Goal: Transaction & Acquisition: Purchase product/service

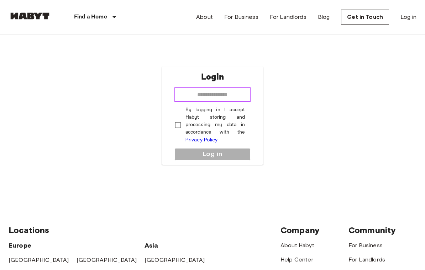
click at [230, 101] on input "email" at bounding box center [212, 95] width 77 height 14
type input "**********"
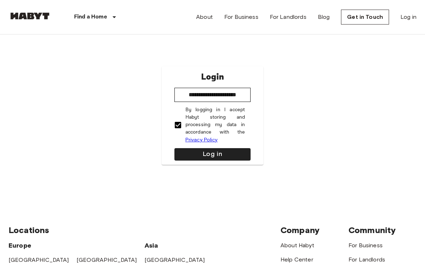
click at [234, 157] on button "Log in" at bounding box center [212, 154] width 77 height 12
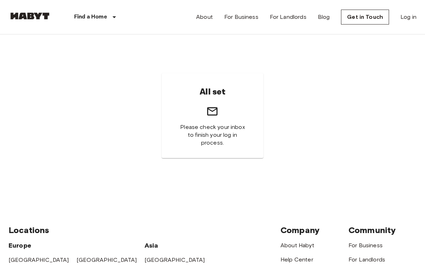
click at [33, 16] on img at bounding box center [30, 15] width 43 height 7
click at [363, 122] on div "All set Please check your inbox to finish your log in process." at bounding box center [213, 116] width 408 height 162
click at [409, 18] on link "Log in" at bounding box center [408, 17] width 16 height 9
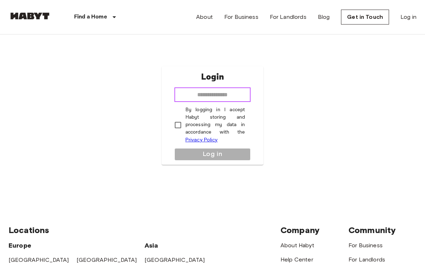
click at [230, 102] on input "email" at bounding box center [212, 95] width 77 height 14
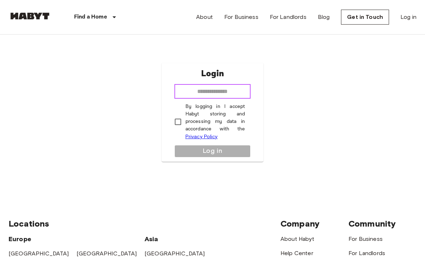
click at [232, 99] on input "email" at bounding box center [212, 91] width 77 height 14
type input "**********"
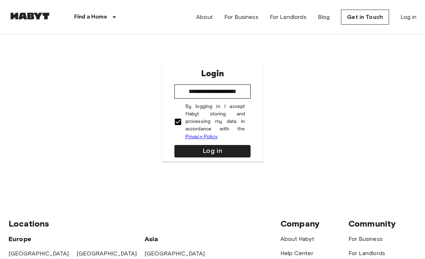
click at [239, 156] on button "Log in" at bounding box center [212, 151] width 77 height 12
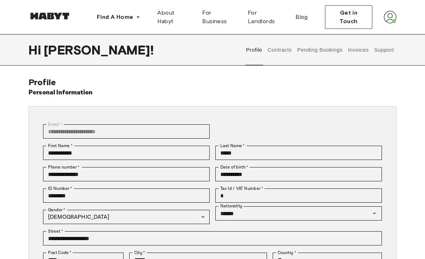
click at [319, 52] on button "Pending Bookings" at bounding box center [319, 49] width 47 height 31
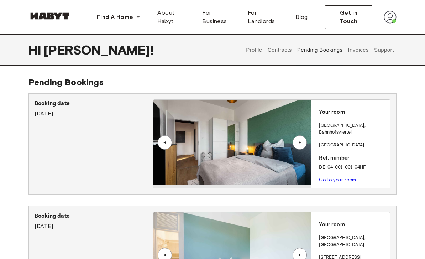
click at [349, 57] on button "Invoices" at bounding box center [358, 49] width 22 height 31
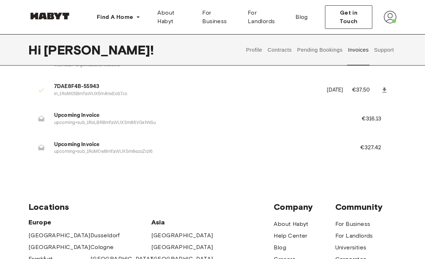
scroll to position [163, 0]
click at [381, 54] on button "Support" at bounding box center [384, 49] width 22 height 31
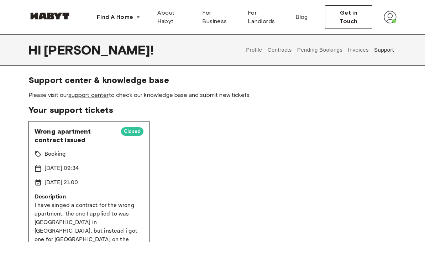
scroll to position [3, 0]
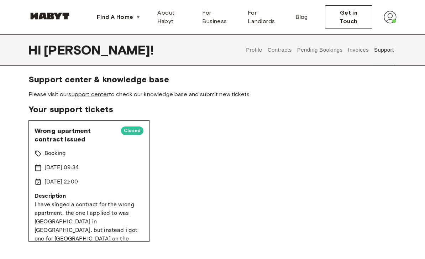
click at [286, 55] on button "Contracts" at bounding box center [280, 49] width 26 height 31
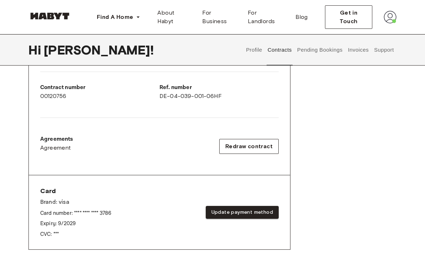
scroll to position [174, 0]
click at [255, 211] on button "Update payment method" at bounding box center [242, 212] width 73 height 13
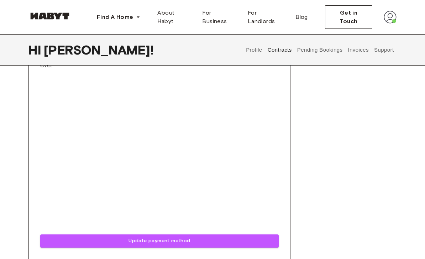
scroll to position [344, 0]
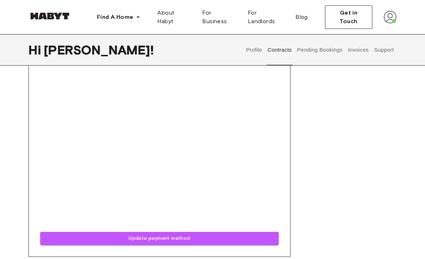
click at [331, 135] on div "Rent contract - 00120756 Activated ▲ ▲ Your Stay FRANKFURT , Nordend Saalburgal…" at bounding box center [212, 8] width 368 height 531
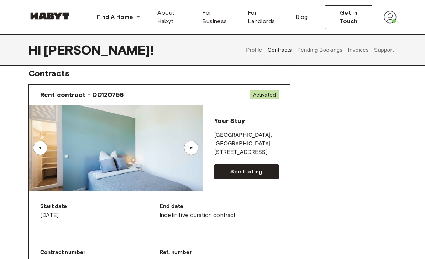
scroll to position [0, 0]
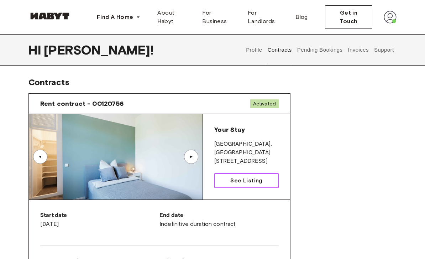
click at [262, 179] on span "See Listing" at bounding box center [246, 180] width 32 height 9
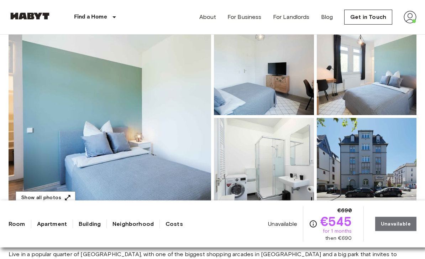
click at [50, 118] on img at bounding box center [110, 116] width 202 height 189
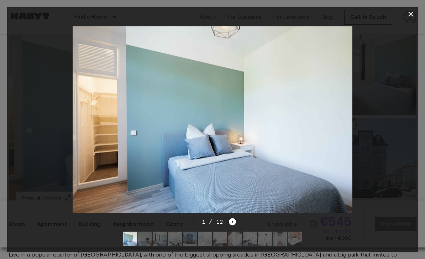
scroll to position [78, 0]
click at [236, 225] on icon "Next image" at bounding box center [232, 221] width 7 height 7
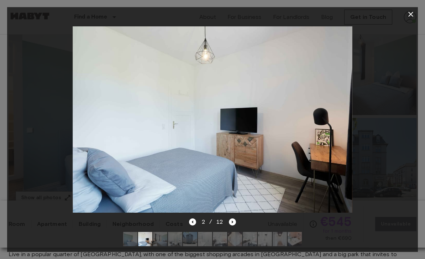
click at [233, 225] on icon "Next image" at bounding box center [232, 221] width 7 height 7
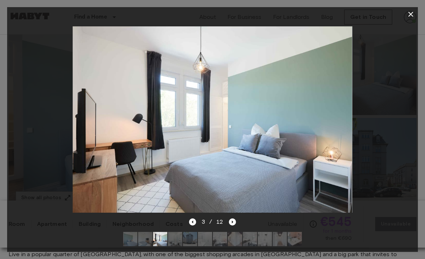
click at [236, 225] on icon "Next image" at bounding box center [232, 221] width 7 height 7
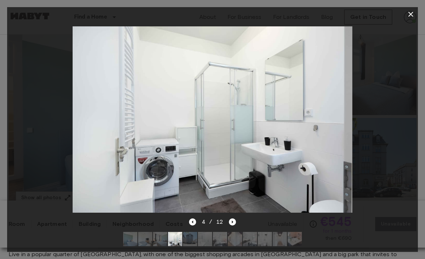
click at [235, 225] on icon "Next image" at bounding box center [232, 221] width 7 height 7
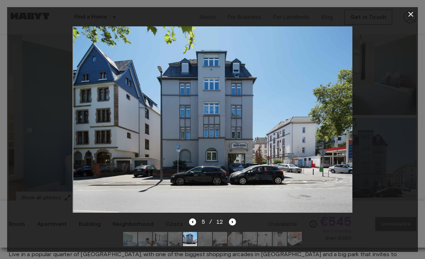
click at [233, 225] on icon "Next image" at bounding box center [232, 221] width 7 height 7
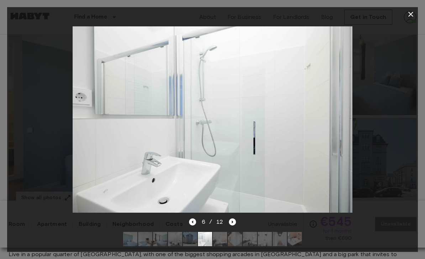
click at [234, 225] on icon "Next image" at bounding box center [232, 221] width 7 height 7
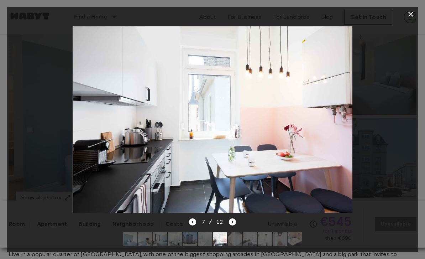
click at [231, 225] on icon "Next image" at bounding box center [232, 221] width 7 height 7
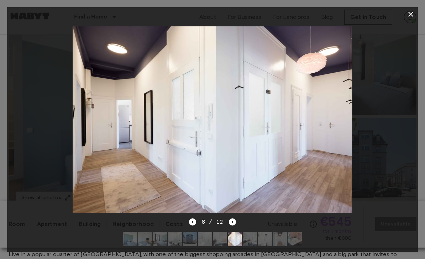
click at [414, 14] on icon "button" at bounding box center [410, 14] width 9 height 9
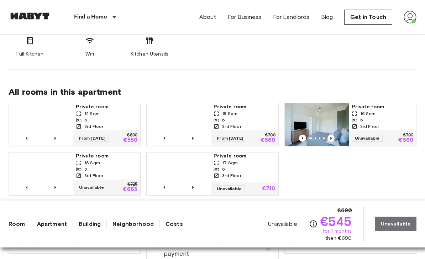
scroll to position [326, 0]
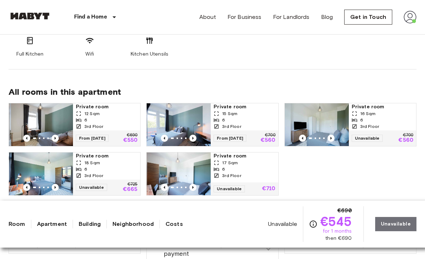
click at [84, 110] on div "12 Sqm" at bounding box center [107, 113] width 62 height 6
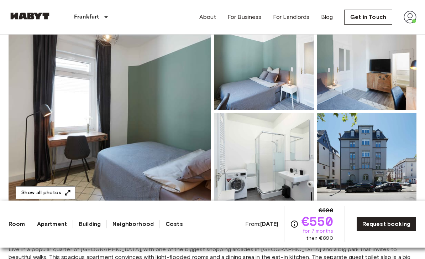
scroll to position [82, 0]
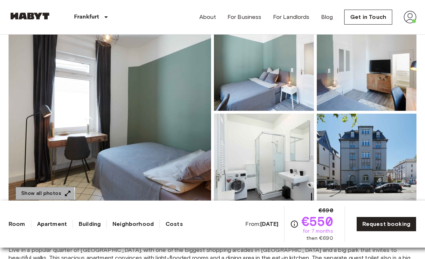
click at [37, 194] on button "Show all photos" at bounding box center [46, 193] width 60 height 13
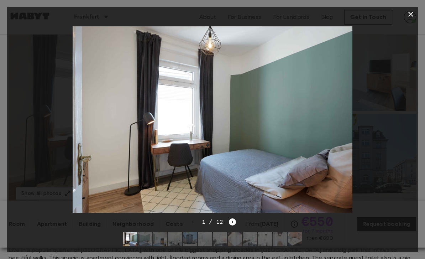
click at [235, 225] on icon "Next image" at bounding box center [232, 221] width 7 height 7
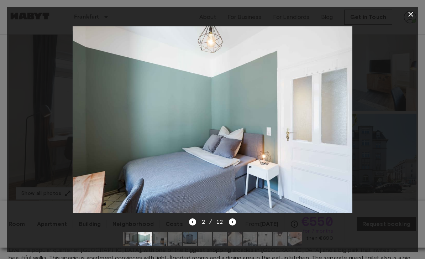
click at [234, 225] on icon "Next image" at bounding box center [232, 221] width 7 height 7
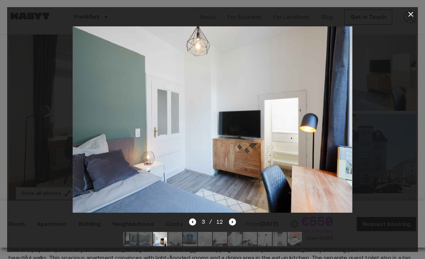
click at [234, 225] on icon "Next image" at bounding box center [232, 221] width 7 height 7
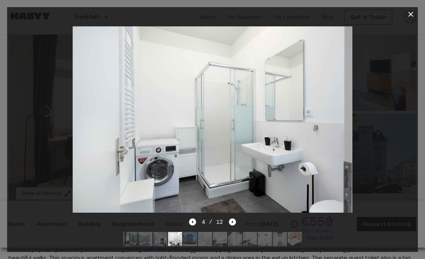
click at [193, 225] on icon "Previous image" at bounding box center [192, 221] width 7 height 7
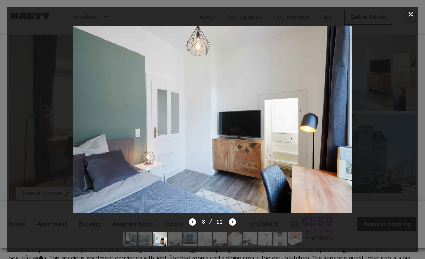
click at [235, 225] on icon "Next image" at bounding box center [232, 221] width 7 height 7
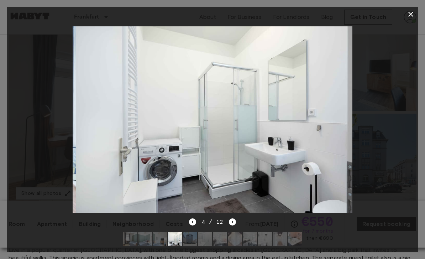
click at [235, 225] on icon "Next image" at bounding box center [232, 221] width 7 height 7
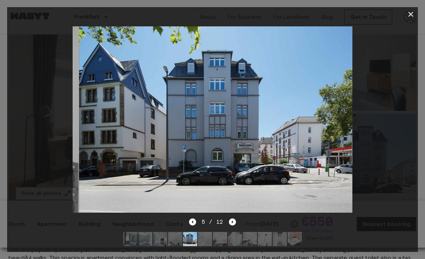
click at [235, 225] on icon "Next image" at bounding box center [232, 221] width 7 height 7
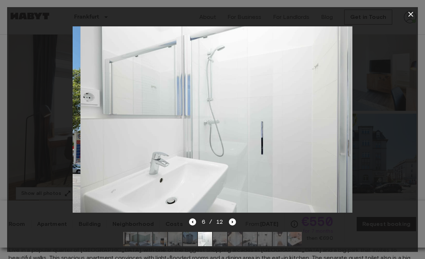
click at [236, 225] on icon "Next image" at bounding box center [232, 221] width 7 height 7
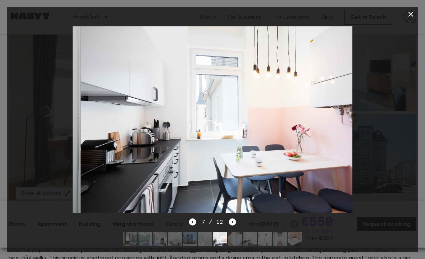
click at [232, 225] on icon "Next image" at bounding box center [232, 221] width 7 height 7
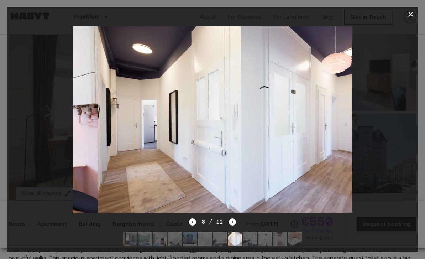
click at [233, 225] on icon "Next image" at bounding box center [232, 221] width 7 height 7
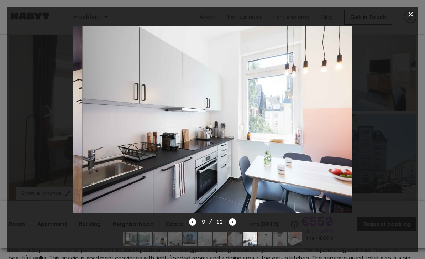
click at [406, 16] on button "button" at bounding box center [411, 14] width 14 height 14
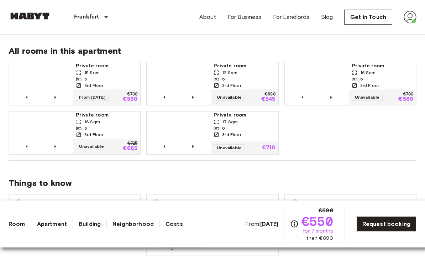
scroll to position [367, 0]
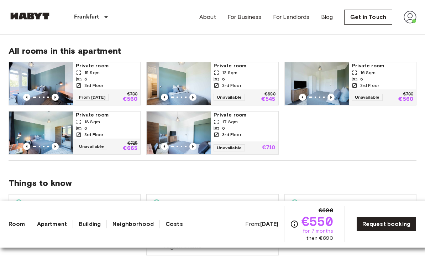
click at [395, 76] on div "6" at bounding box center [383, 79] width 62 height 6
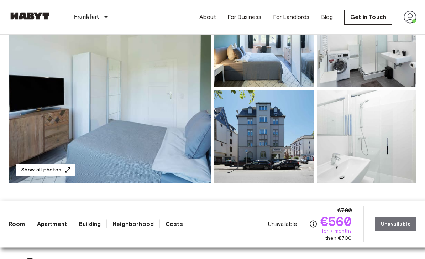
click at [60, 169] on button "Show all photos" at bounding box center [46, 170] width 60 height 13
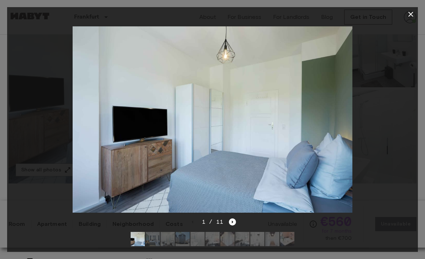
click at [230, 225] on icon "Next image" at bounding box center [232, 221] width 7 height 7
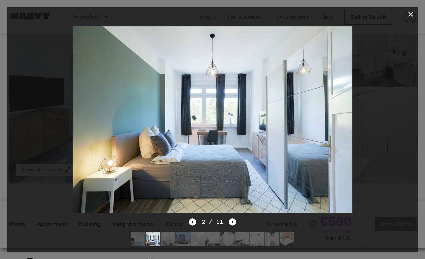
click at [233, 225] on icon "Next image" at bounding box center [232, 221] width 7 height 7
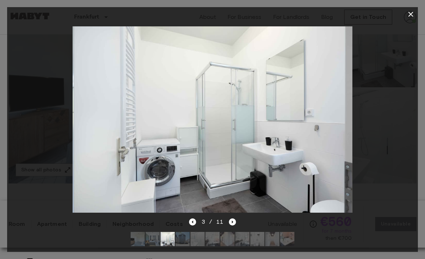
click at [233, 225] on icon "Next image" at bounding box center [232, 221] width 7 height 7
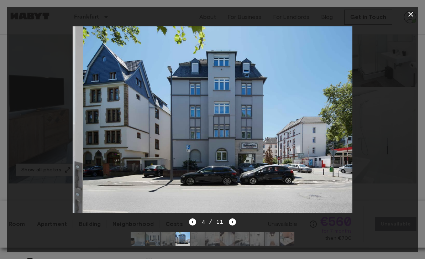
click at [234, 225] on icon "Next image" at bounding box center [232, 221] width 7 height 7
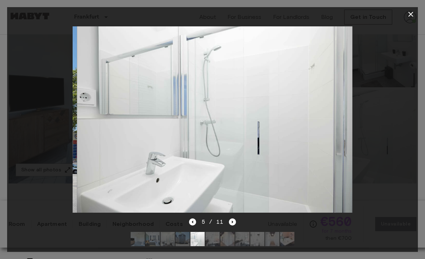
click at [406, 11] on button "button" at bounding box center [411, 14] width 14 height 14
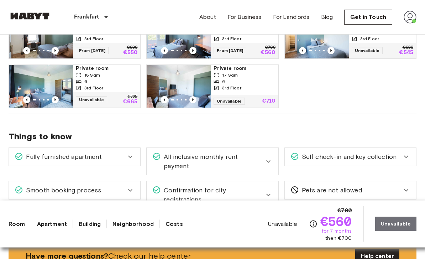
scroll to position [414, 0]
click at [133, 152] on icon at bounding box center [130, 156] width 9 height 9
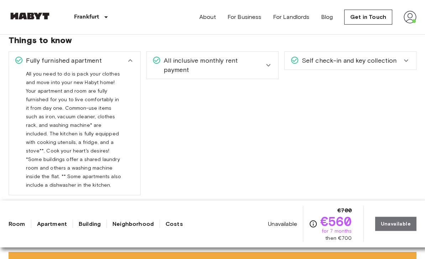
scroll to position [511, 0]
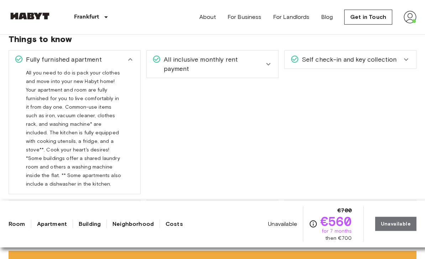
click at [133, 56] on icon at bounding box center [130, 60] width 9 height 9
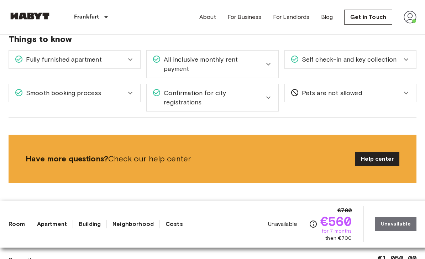
click at [260, 57] on span "All inclusive monthly rent payment" at bounding box center [212, 64] width 103 height 19
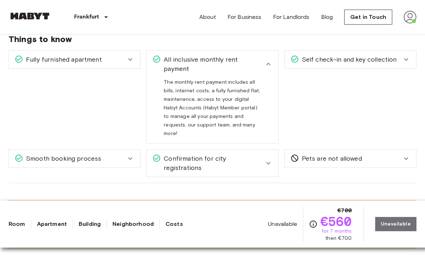
click at [267, 51] on div "All inclusive monthly rent payment" at bounding box center [212, 64] width 131 height 27
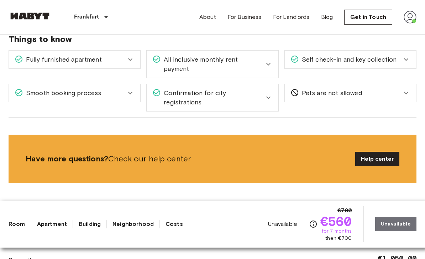
click at [404, 55] on icon at bounding box center [406, 59] width 9 height 9
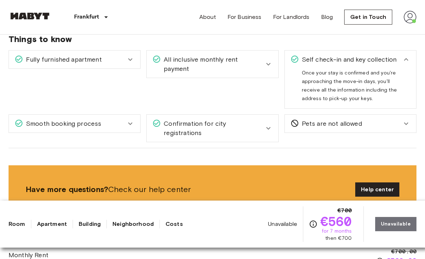
click at [402, 55] on icon at bounding box center [406, 59] width 9 height 9
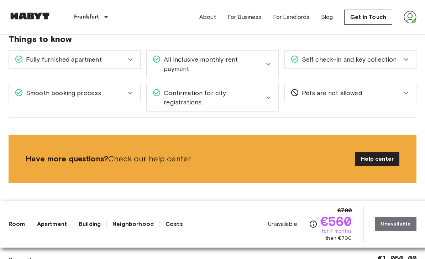
click at [273, 84] on div "Confirmation for city registrations" at bounding box center [212, 97] width 131 height 27
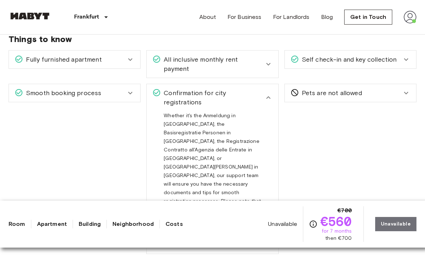
click at [275, 84] on div "Confirmation for city registrations" at bounding box center [212, 97] width 131 height 27
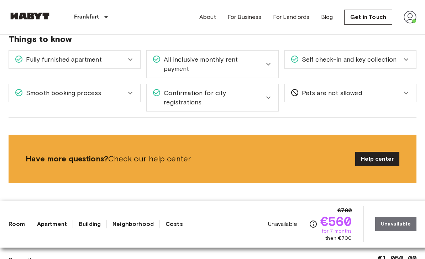
click at [127, 89] on div "Smooth booking process" at bounding box center [74, 93] width 131 height 18
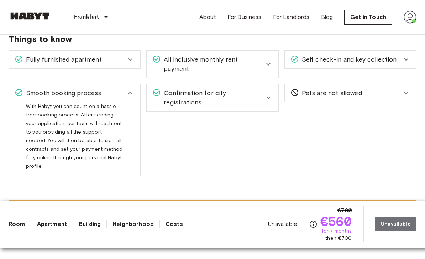
click at [136, 84] on div "Smooth booking process" at bounding box center [74, 93] width 131 height 18
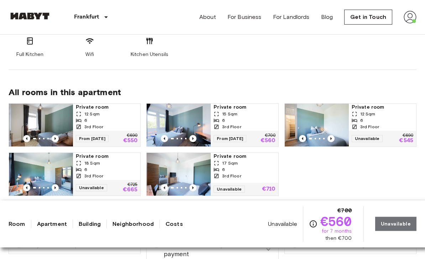
scroll to position [326, 0]
click at [389, 117] on div "6" at bounding box center [383, 120] width 62 height 6
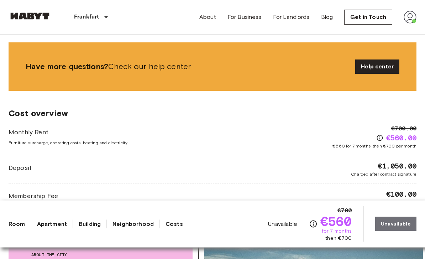
scroll to position [638, 0]
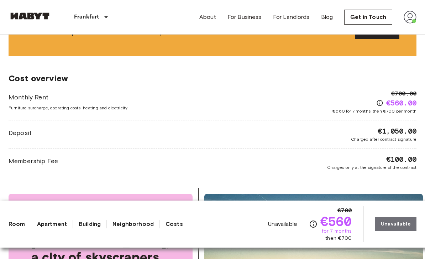
click at [382, 98] on div "€560.00" at bounding box center [396, 103] width 40 height 10
click at [374, 89] on div "€700.00 €560.00 €560 for 7 months, then €700 per month" at bounding box center [374, 101] width 84 height 25
click at [378, 99] on icon "Check cost overview for full price breakdown. Please note that discounts apply …" at bounding box center [379, 102] width 7 height 7
click at [377, 100] on icon "Check cost overview for full price breakdown. Please note that discounts apply …" at bounding box center [380, 103] width 6 height 6
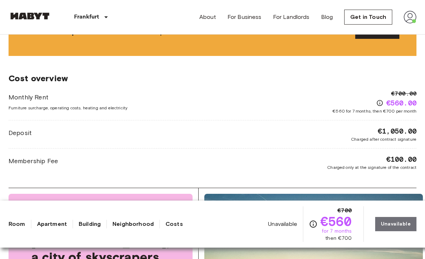
click at [376, 99] on icon "Check cost overview for full price breakdown. Please note that discounts apply …" at bounding box center [379, 102] width 7 height 7
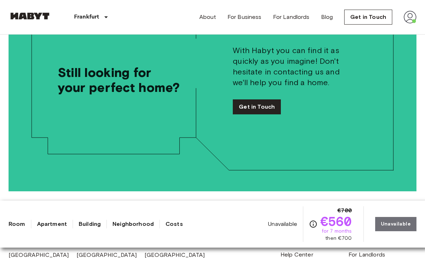
scroll to position [1261, 0]
